Goal: Check status: Check status

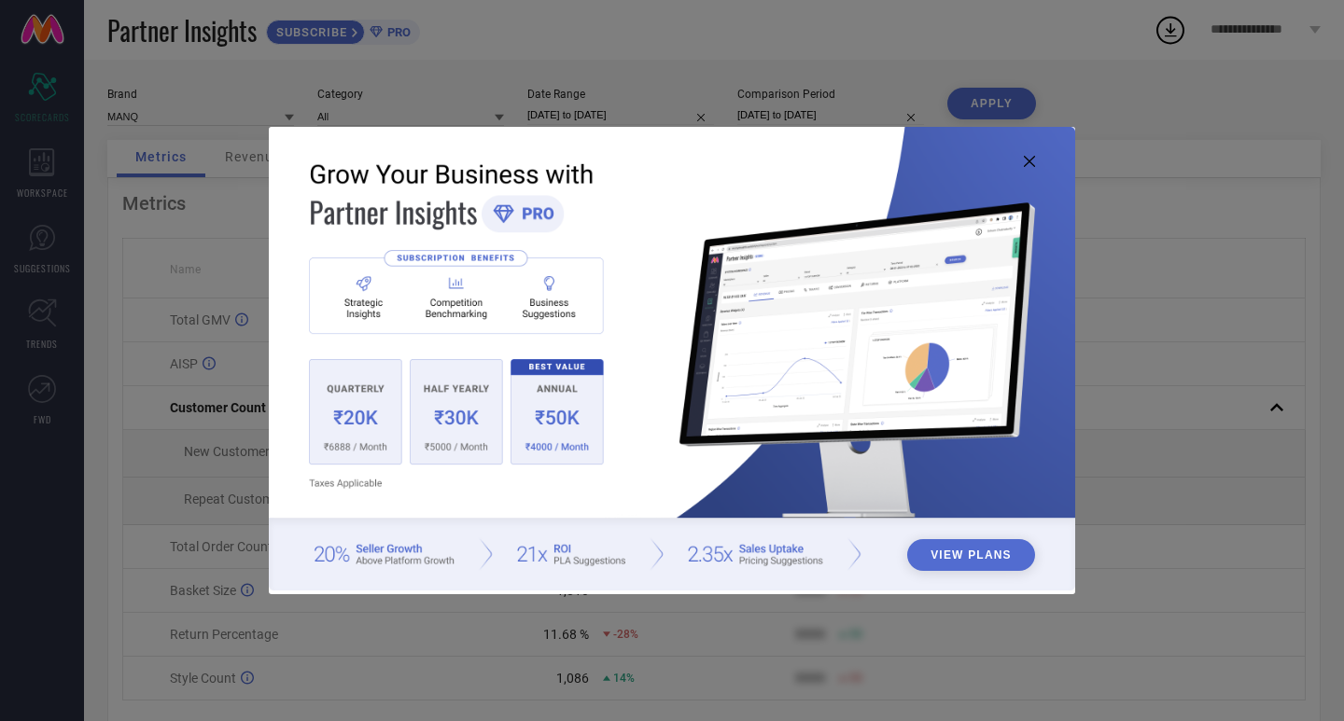
click at [1030, 165] on icon at bounding box center [1029, 161] width 11 height 11
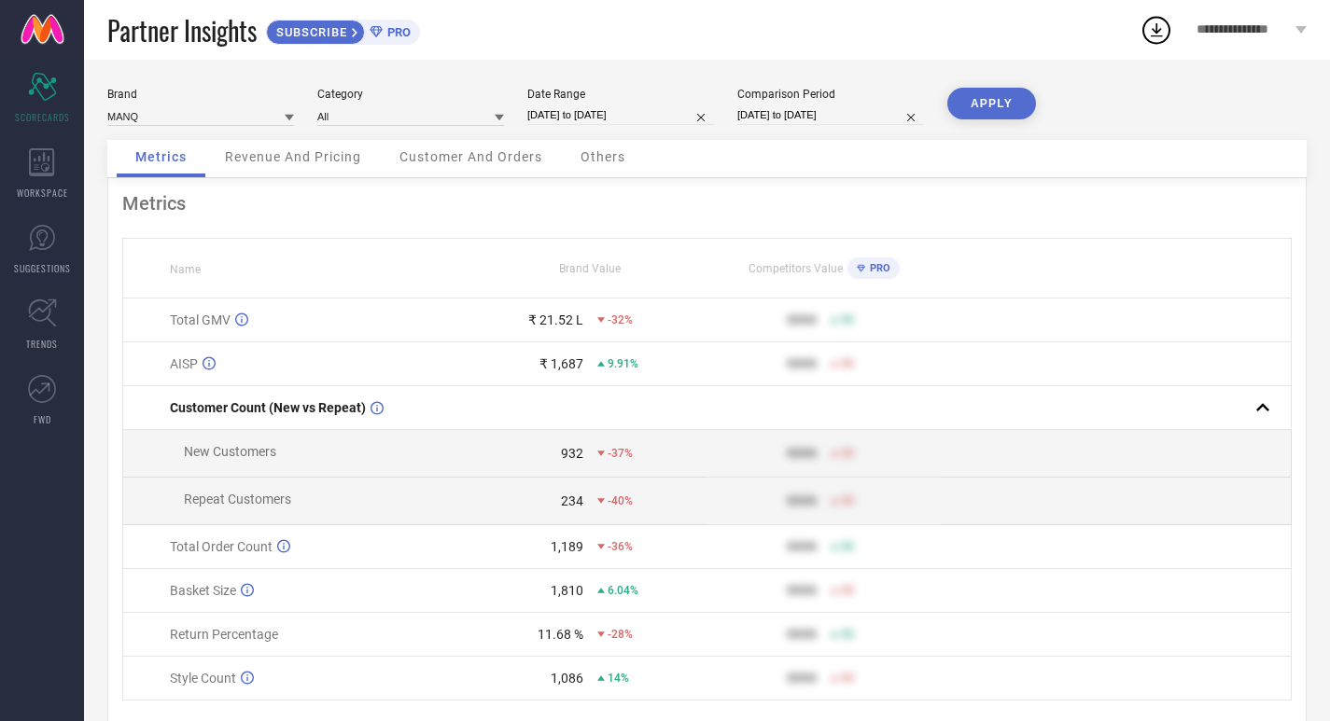
click at [581, 119] on input "[DATE] to [DATE]" at bounding box center [620, 115] width 187 height 20
select select "8"
select select "2025"
select select "9"
select select "2025"
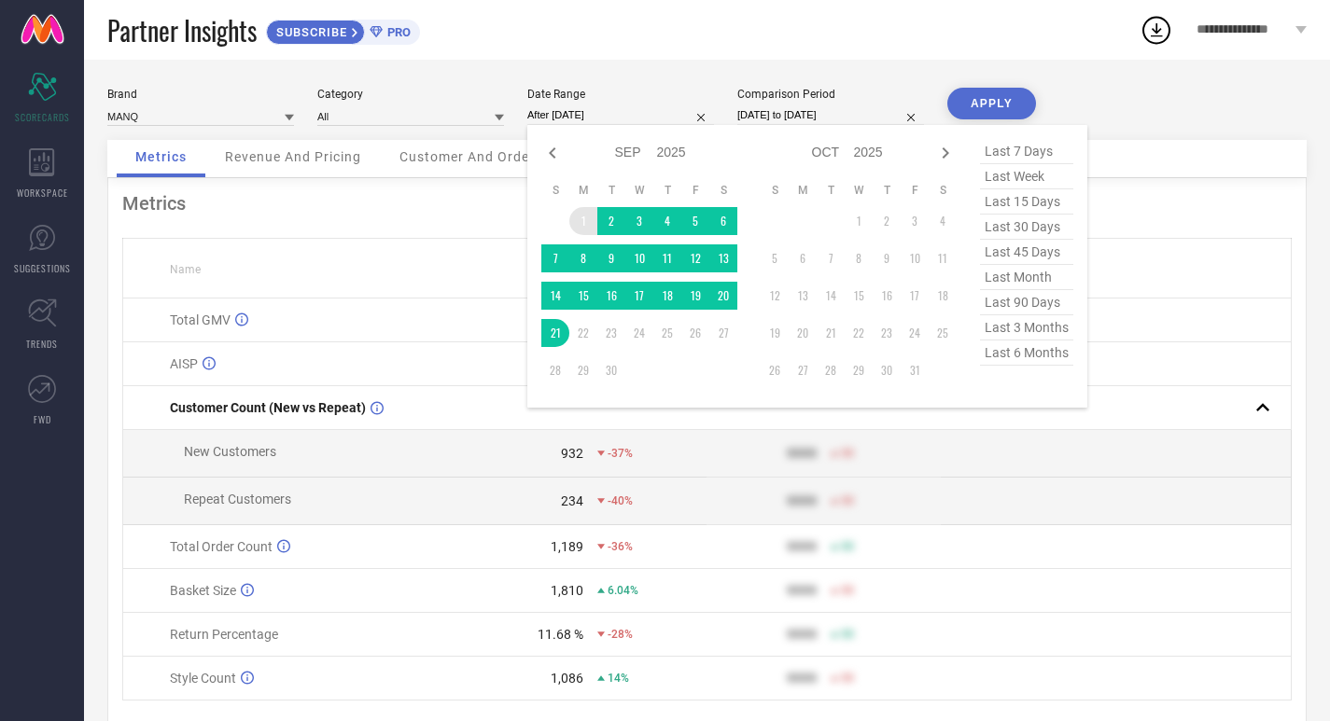
click at [581, 225] on td "1" at bounding box center [583, 221] width 28 height 28
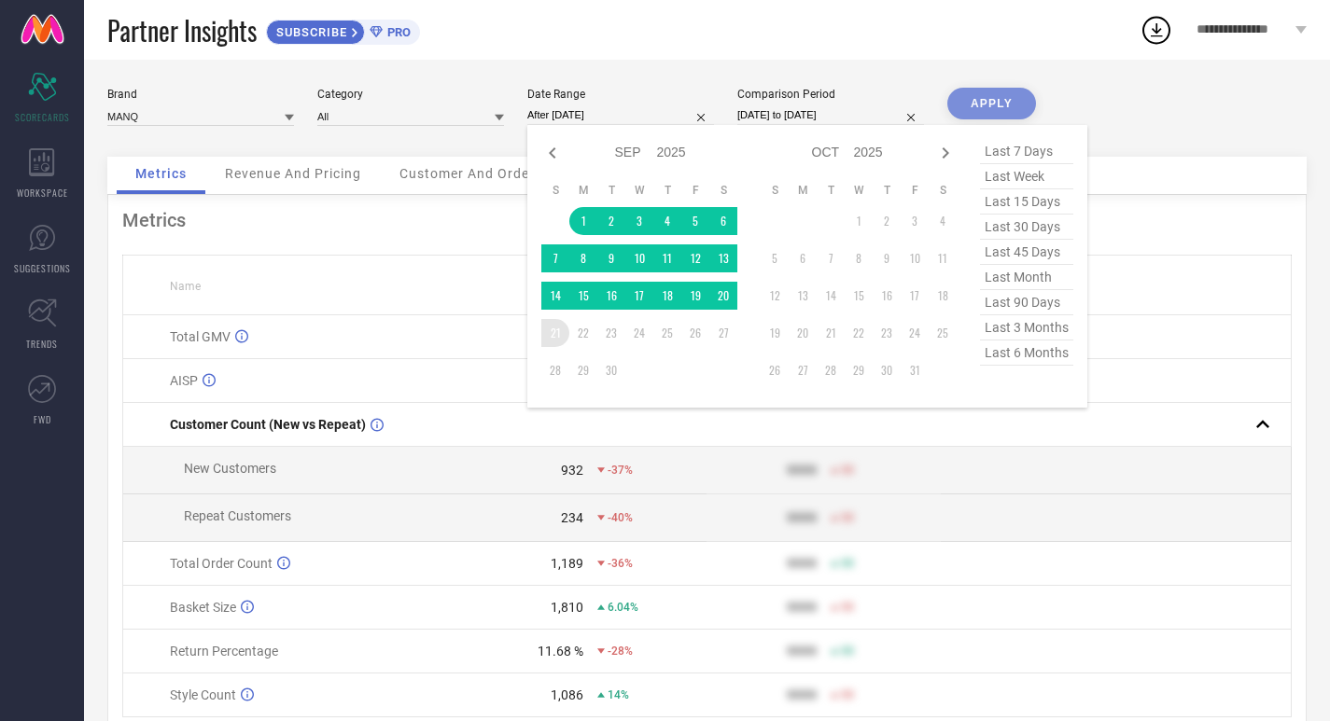
type input "[DATE] to [DATE]"
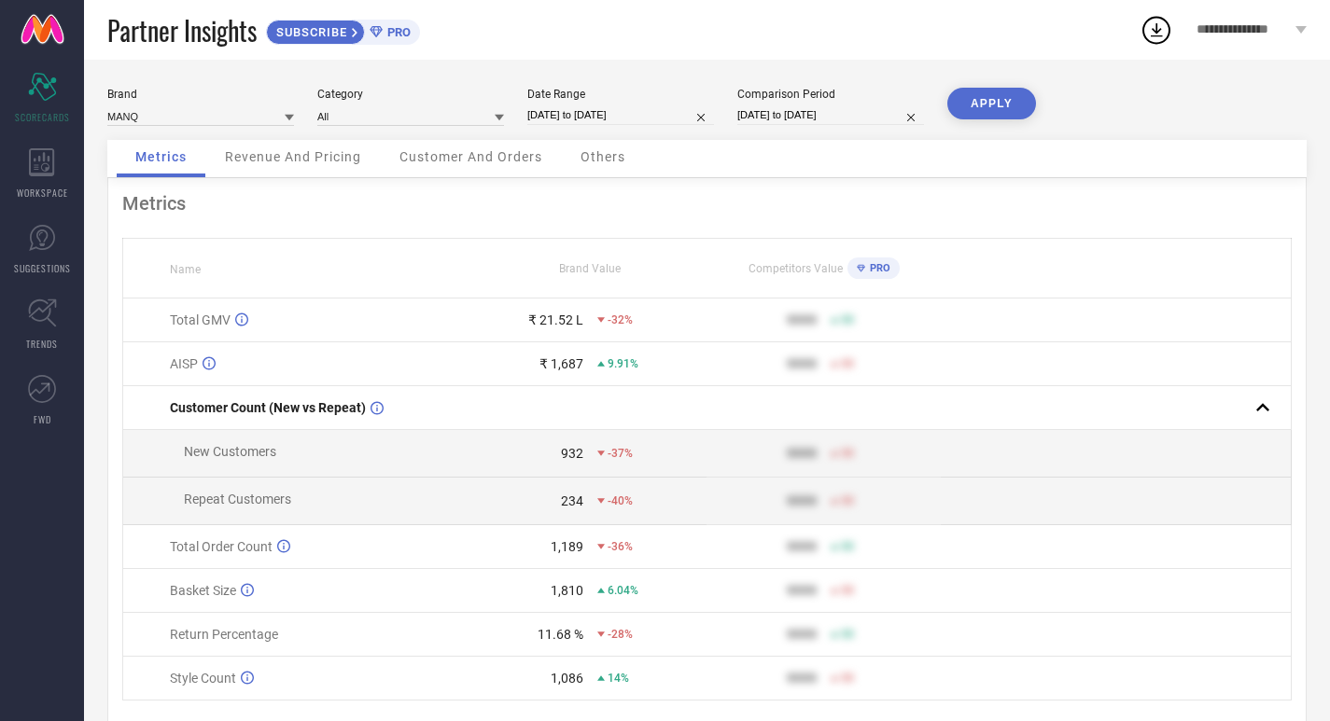
click at [1005, 108] on button "APPLY" at bounding box center [991, 104] width 89 height 32
click at [43, 326] on icon at bounding box center [42, 313] width 29 height 29
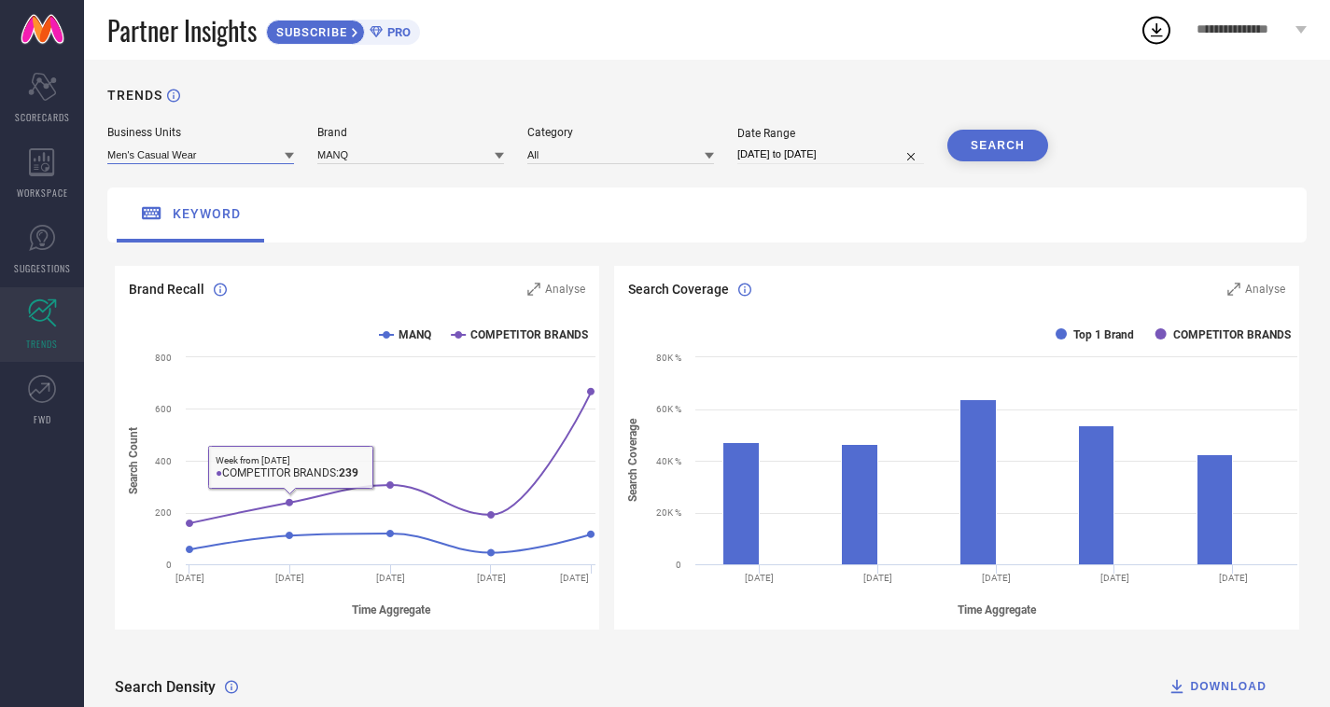
click at [219, 146] on input at bounding box center [200, 155] width 187 height 20
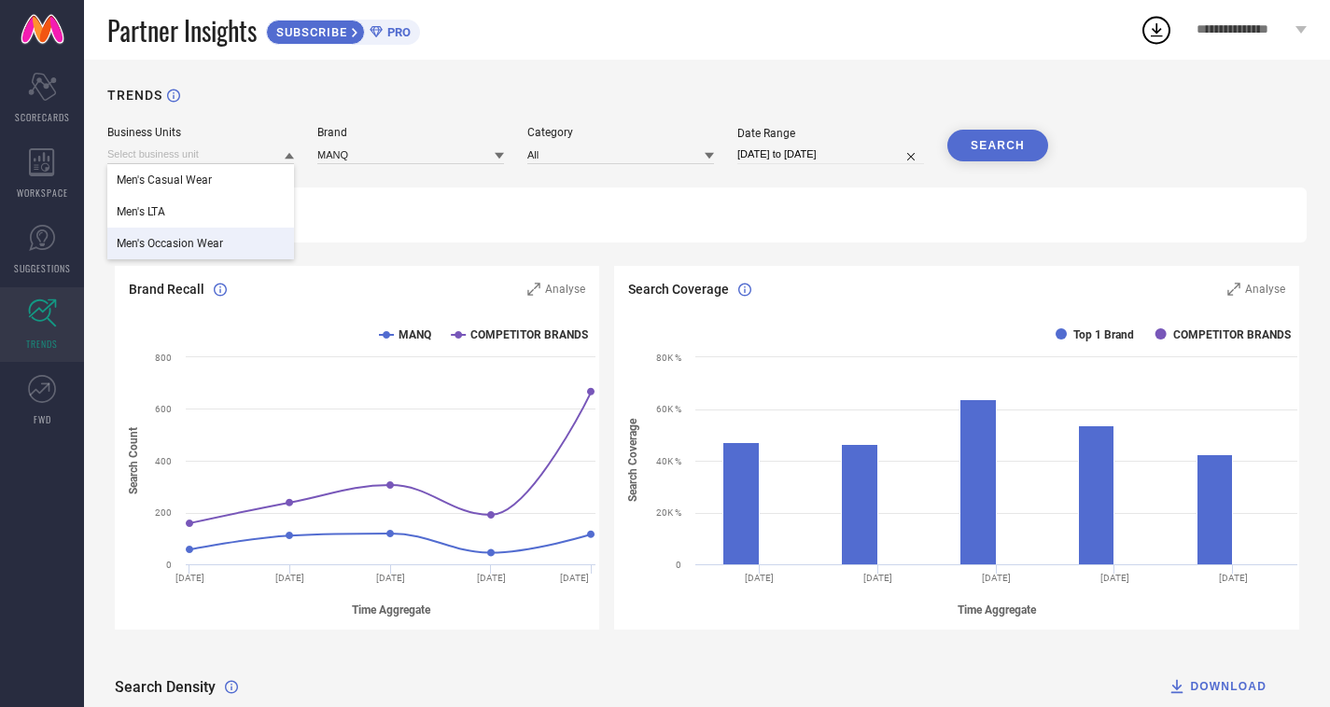
click at [187, 239] on span "Men's Occasion Wear" at bounding box center [170, 243] width 106 height 13
click at [990, 154] on button "SEARCH" at bounding box center [997, 146] width 101 height 32
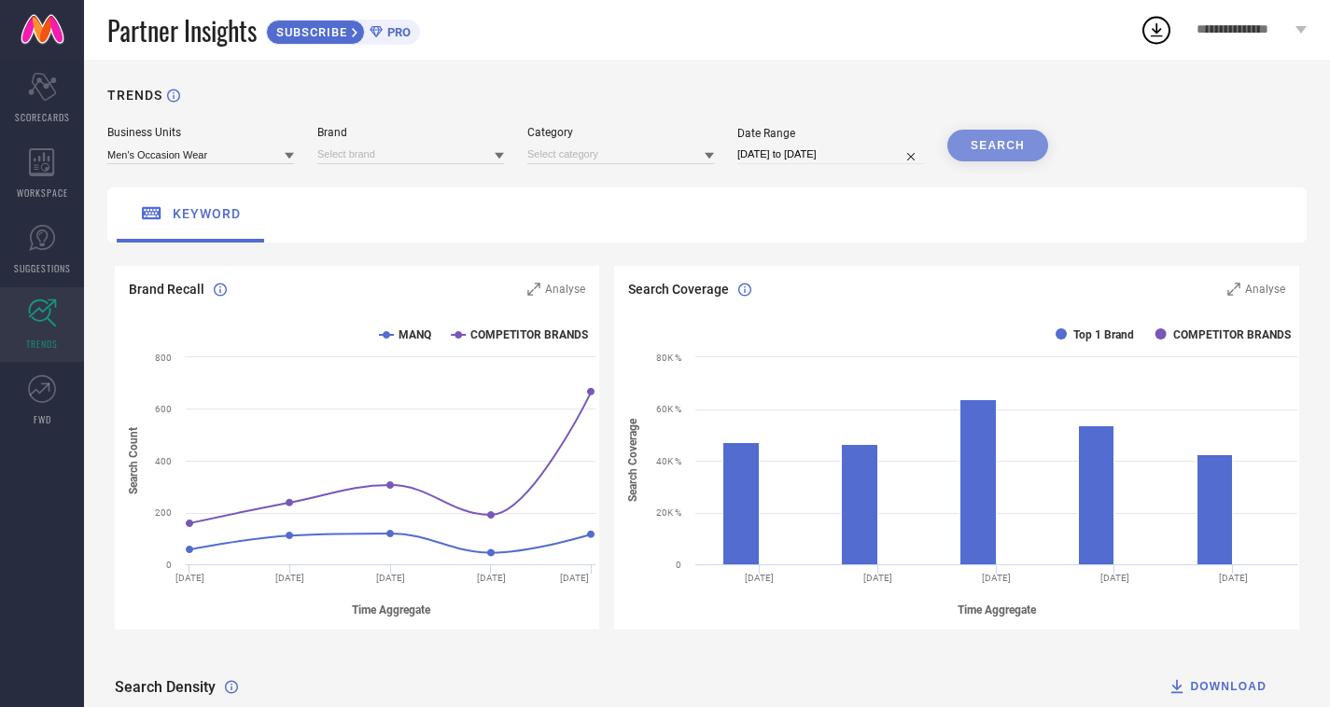
click at [974, 150] on div "SEARCH" at bounding box center [997, 146] width 101 height 32
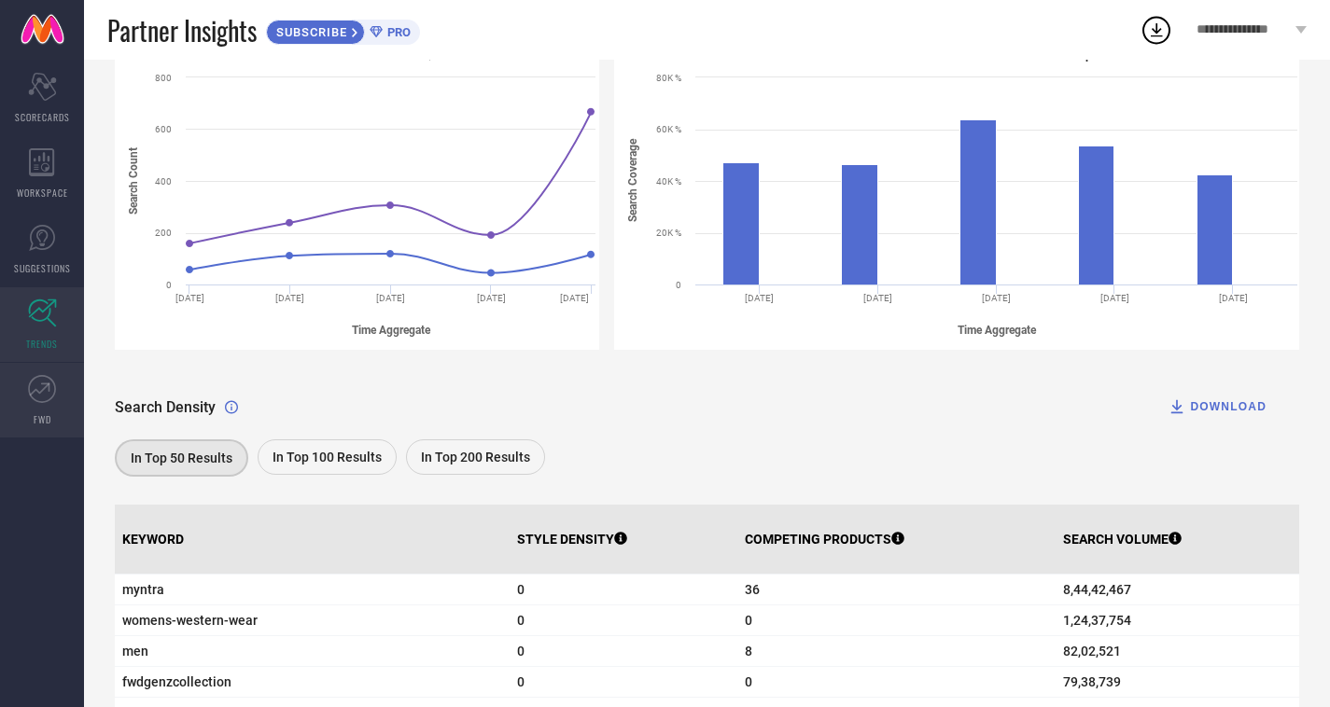
click at [49, 393] on icon at bounding box center [42, 389] width 28 height 28
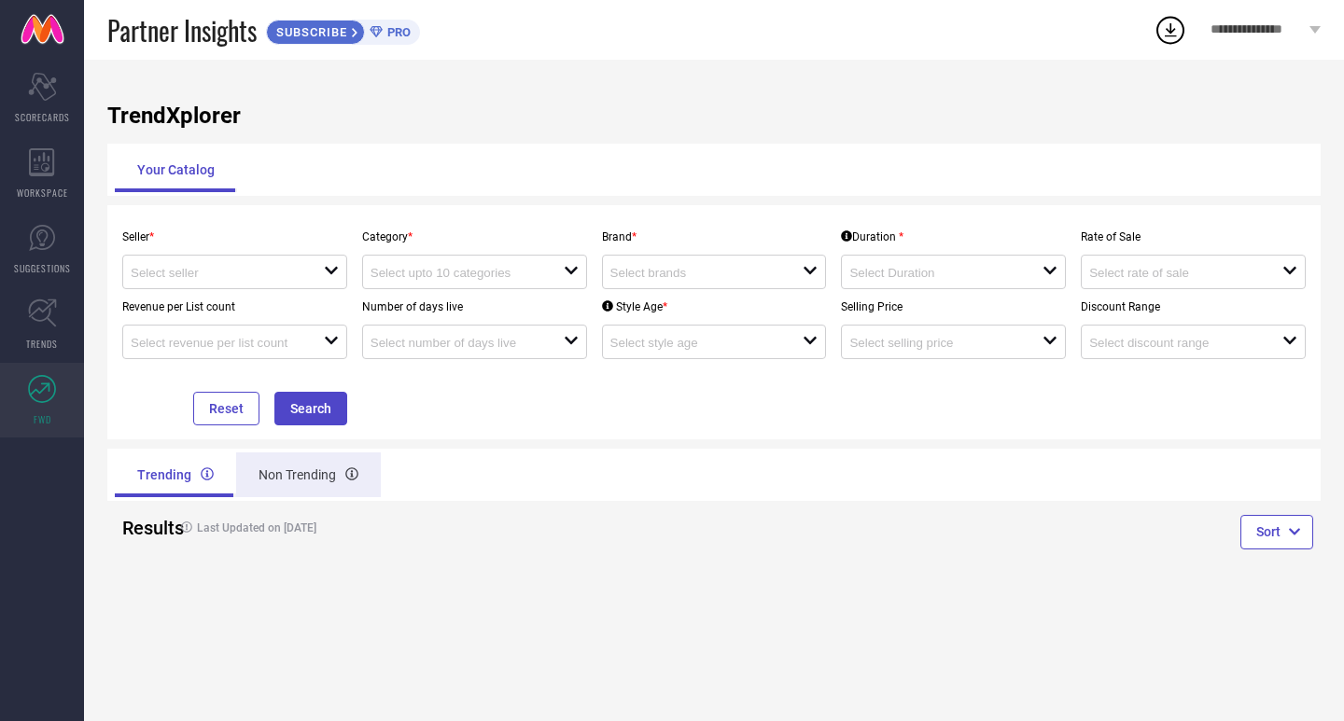
click at [315, 466] on div "Non Trending" at bounding box center [308, 475] width 145 height 45
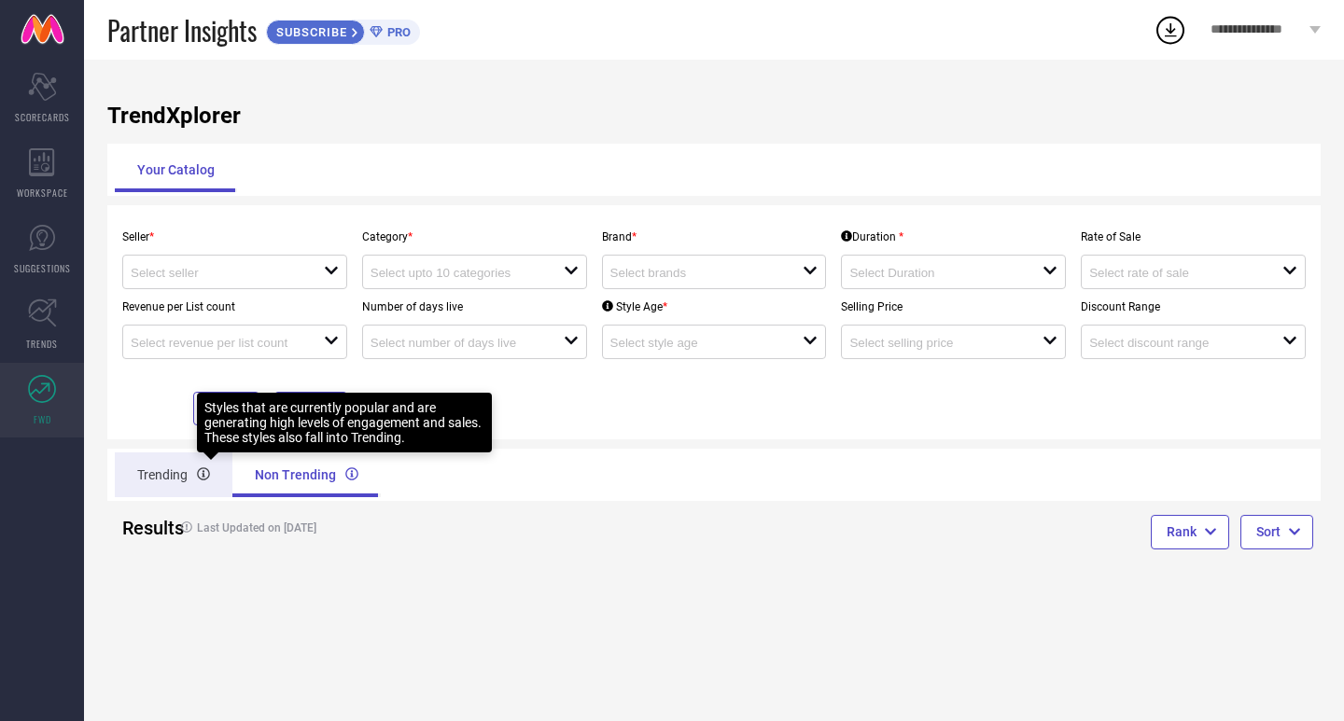
click at [204, 475] on icon at bounding box center [203, 475] width 13 height 13
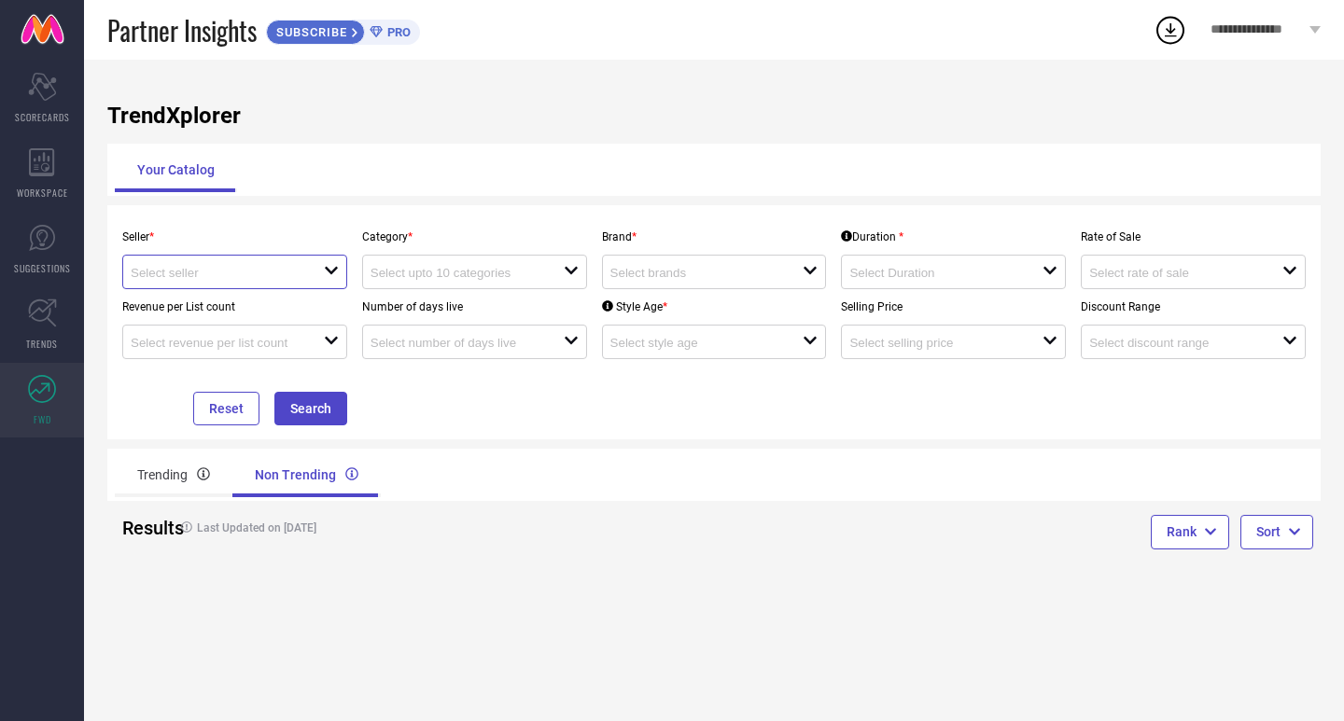
click at [224, 275] on input at bounding box center [218, 273] width 174 height 14
click at [224, 311] on li "A. R. ENTERPRISES ( 10534 )" at bounding box center [235, 308] width 224 height 34
type input "A. R. ENTERPRISES ( 10534 )"
click at [474, 276] on input at bounding box center [458, 273] width 174 height 14
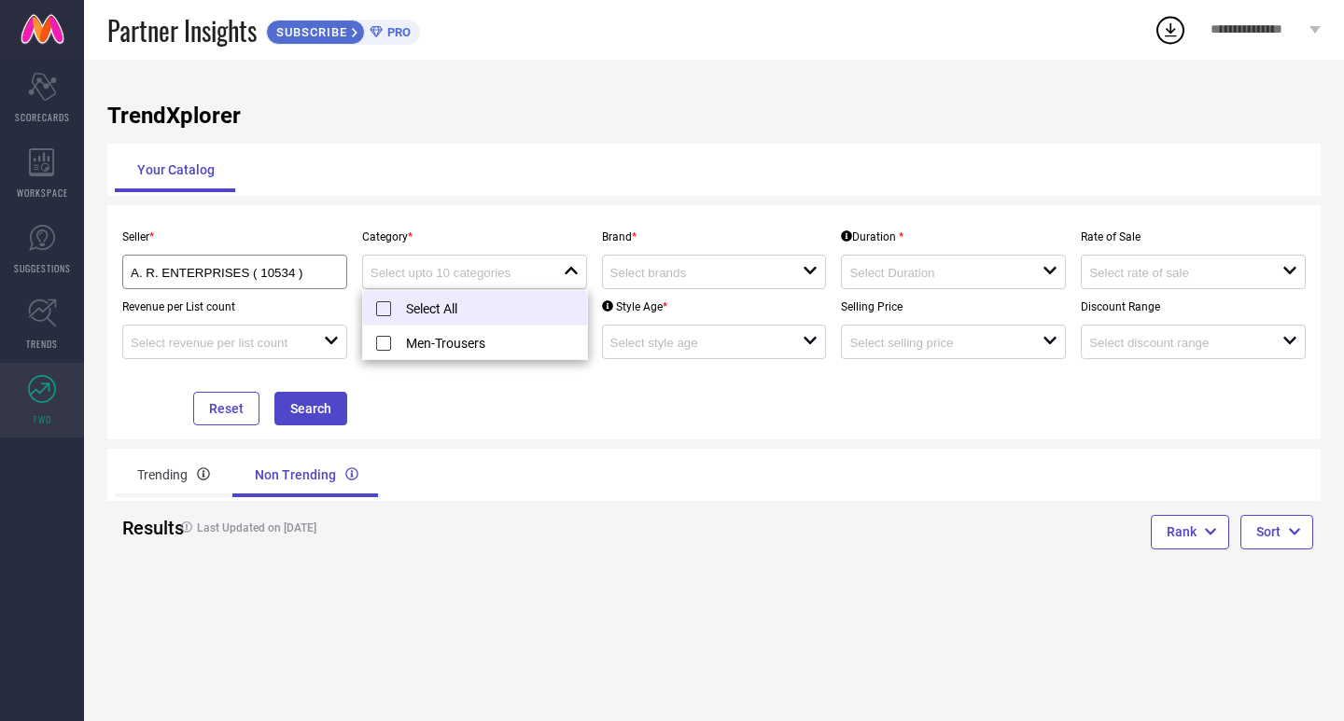
click at [468, 295] on li "Select All" at bounding box center [475, 308] width 224 height 35
type input "Men-Trousers"
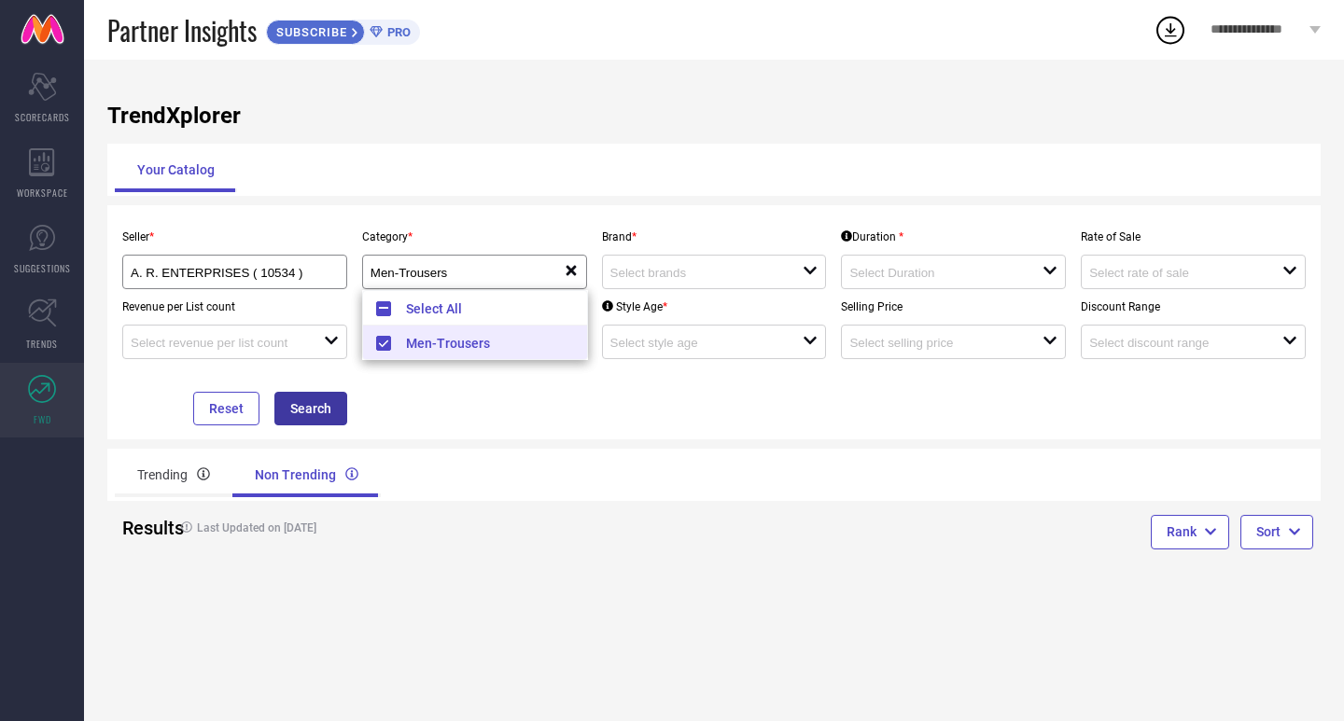
click at [312, 426] on button "Search" at bounding box center [310, 409] width 73 height 34
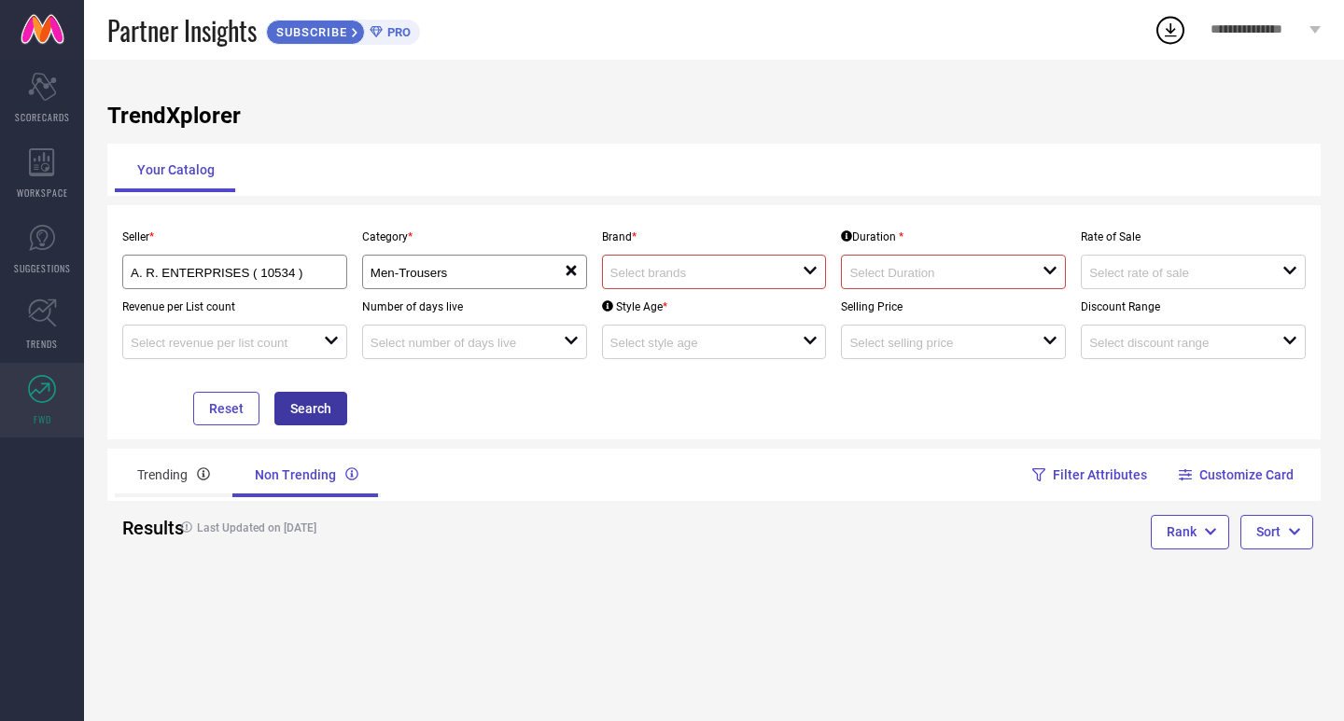
click at [312, 424] on button "Search" at bounding box center [310, 409] width 73 height 34
click at [694, 280] on input at bounding box center [697, 273] width 174 height 14
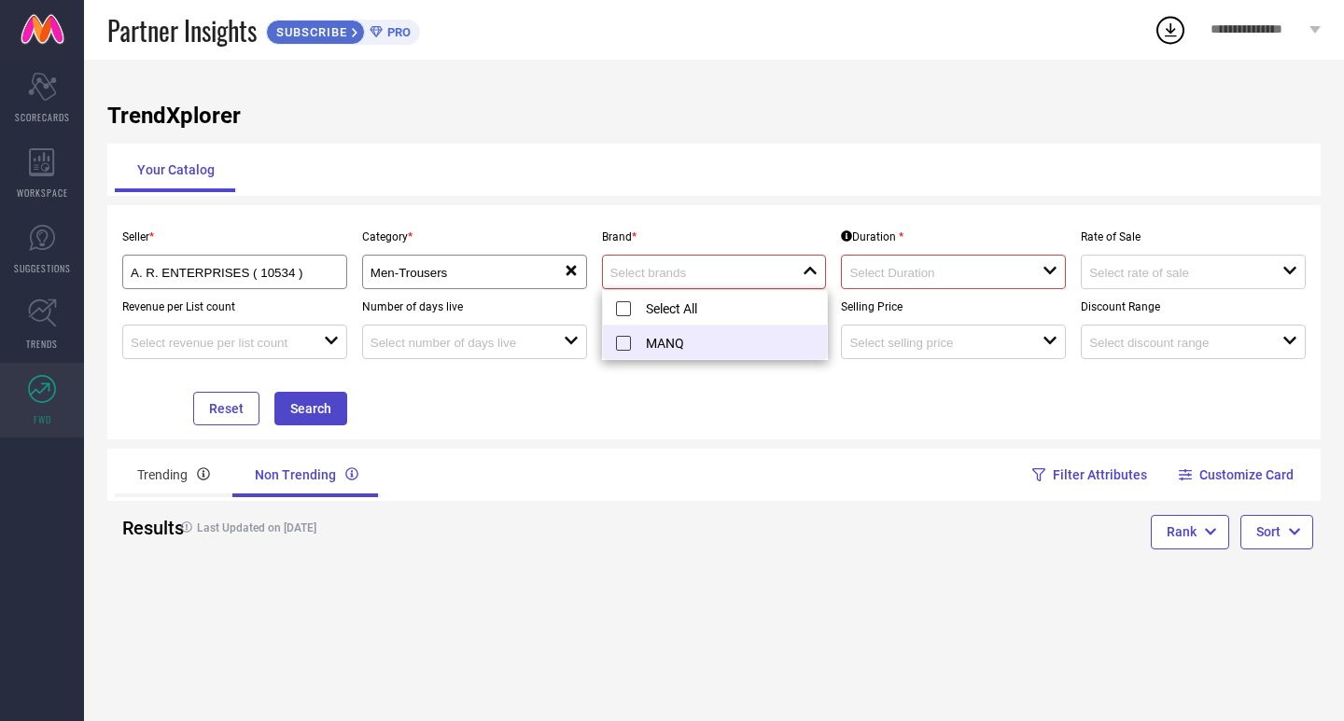
click at [665, 350] on li "MANQ" at bounding box center [715, 343] width 224 height 34
type input "MANQ"
click at [898, 271] on input at bounding box center [936, 273] width 174 height 14
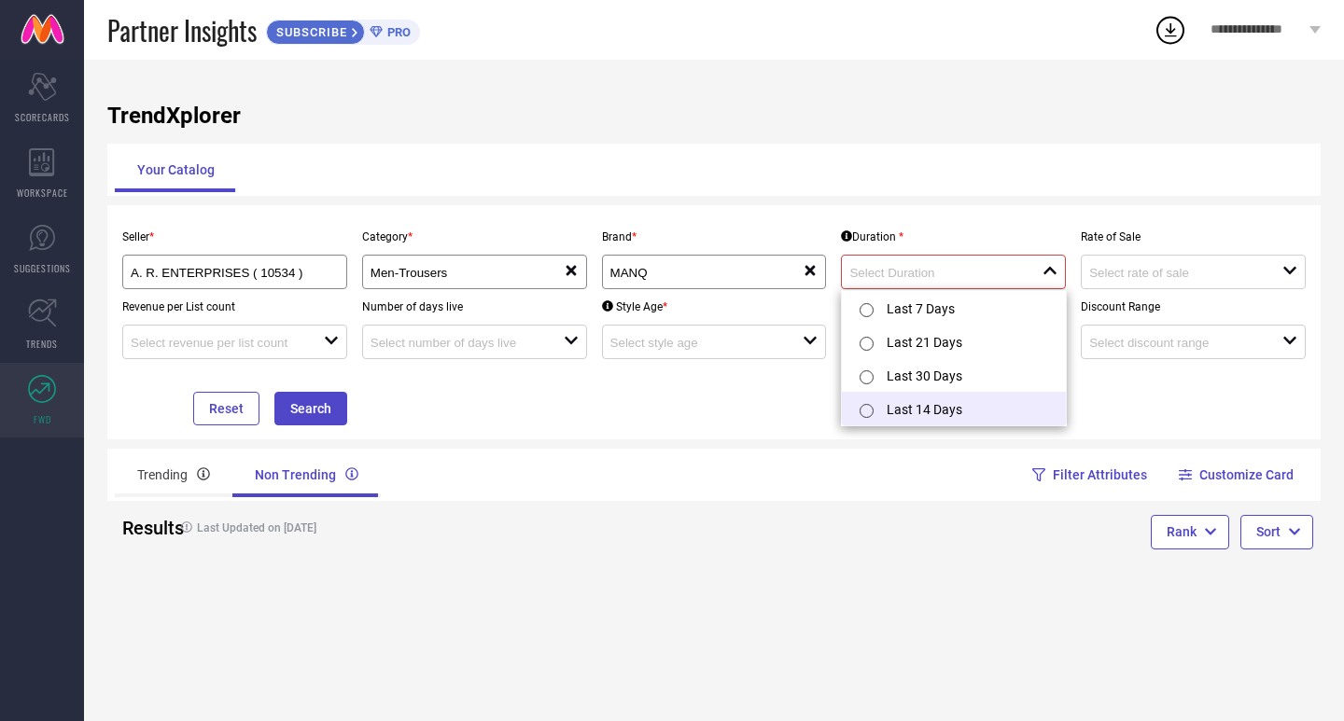
click at [888, 408] on li "Last 14 Days" at bounding box center [954, 409] width 224 height 34
type input "Last 14 Days"
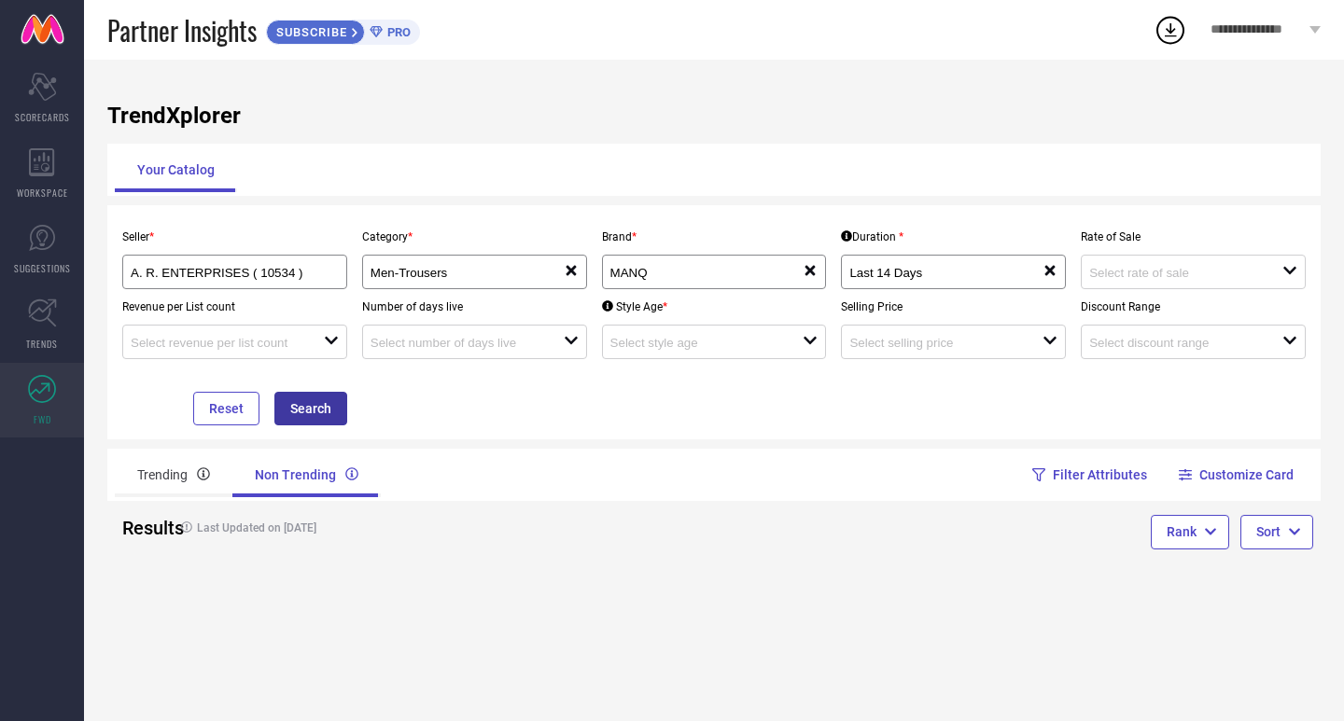
click at [345, 410] on button "Search" at bounding box center [310, 409] width 73 height 34
click at [327, 410] on button "Search" at bounding box center [308, 409] width 73 height 34
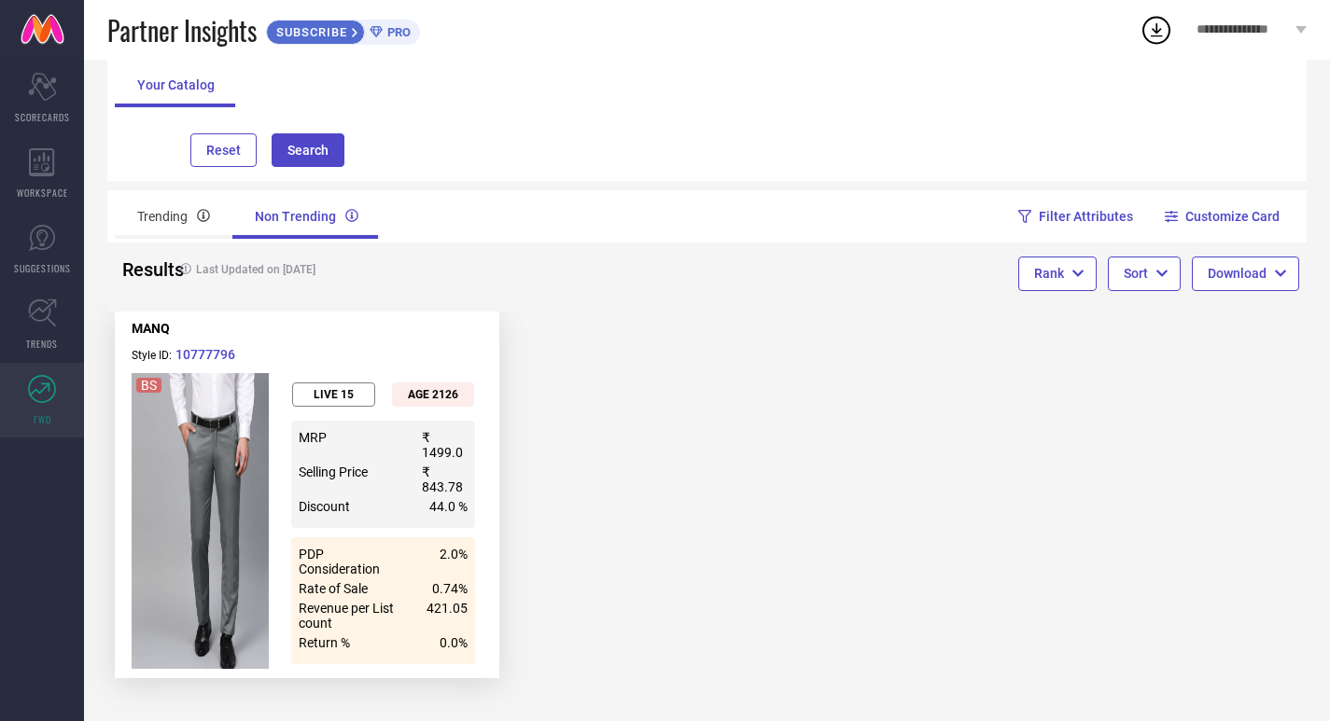
scroll to position [271, 0]
click at [407, 655] on button "Details" at bounding box center [407, 660] width 62 height 19
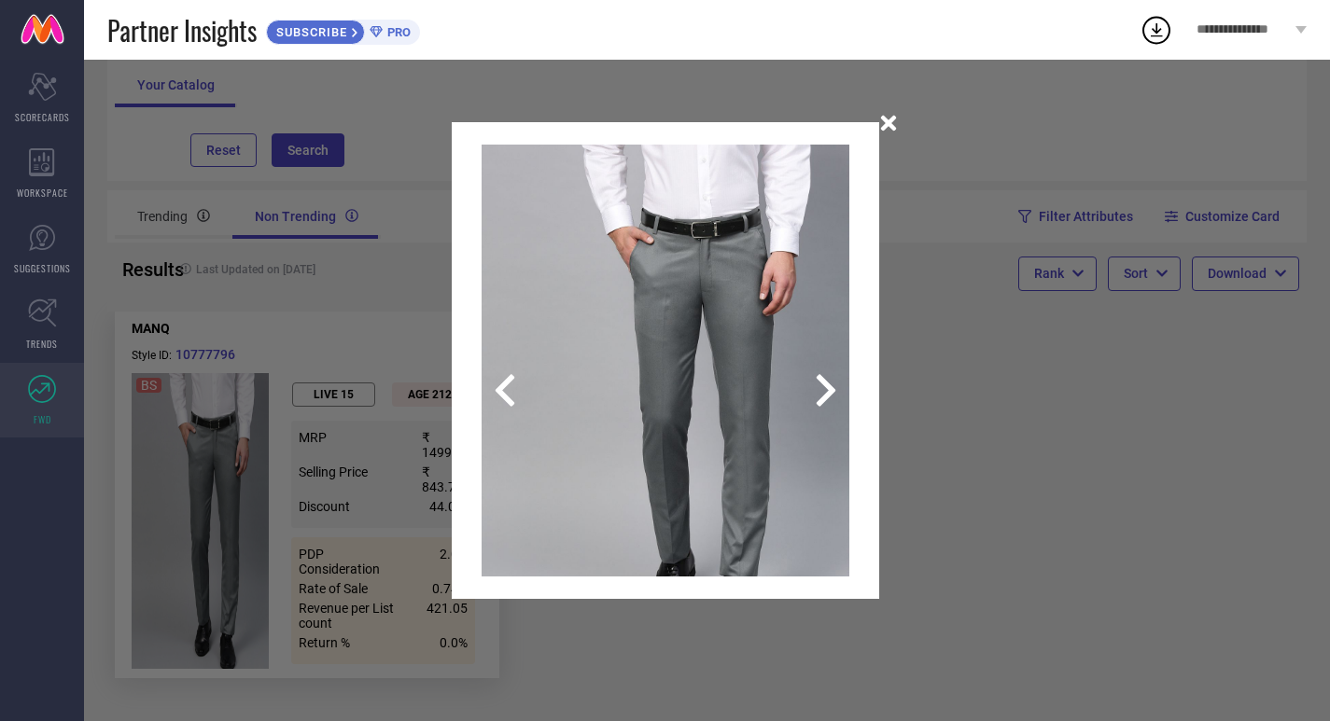
click at [896, 126] on icon "button" at bounding box center [888, 123] width 16 height 16
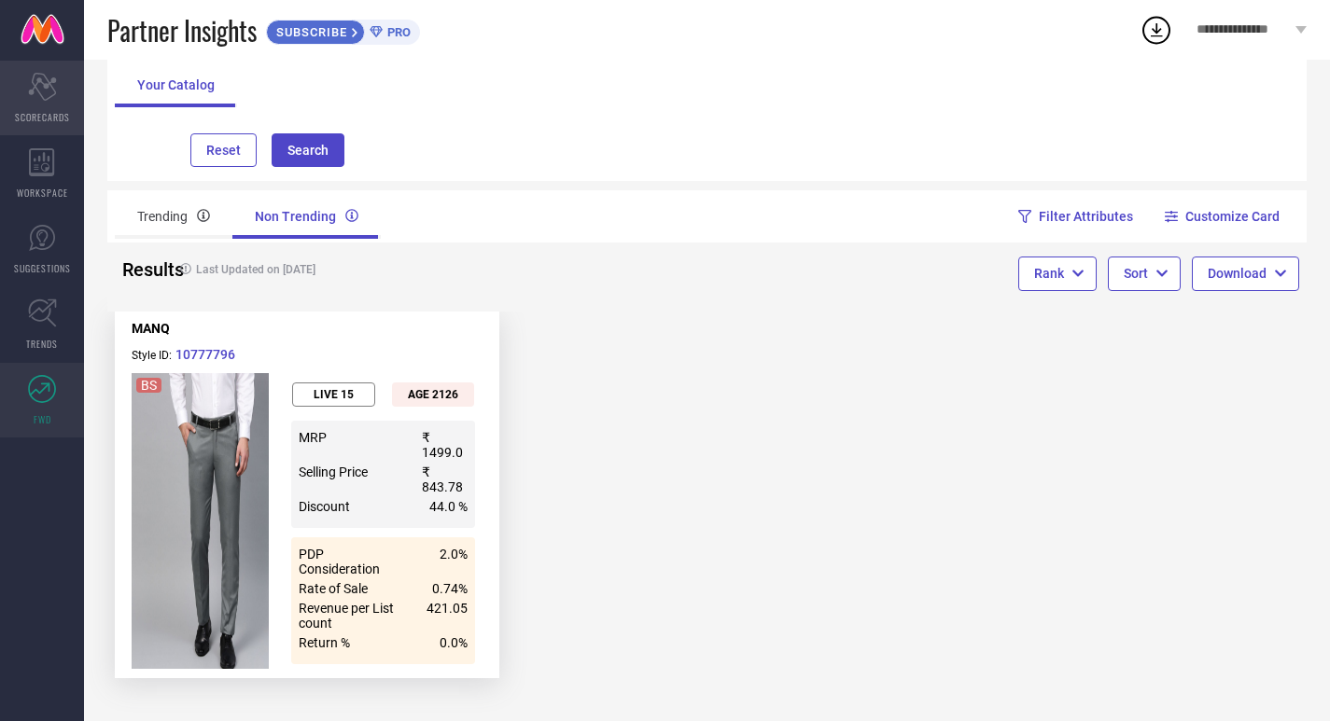
click at [24, 73] on div "Scorecard SCORECARDS" at bounding box center [42, 98] width 84 height 75
